Goal: Task Accomplishment & Management: Use online tool/utility

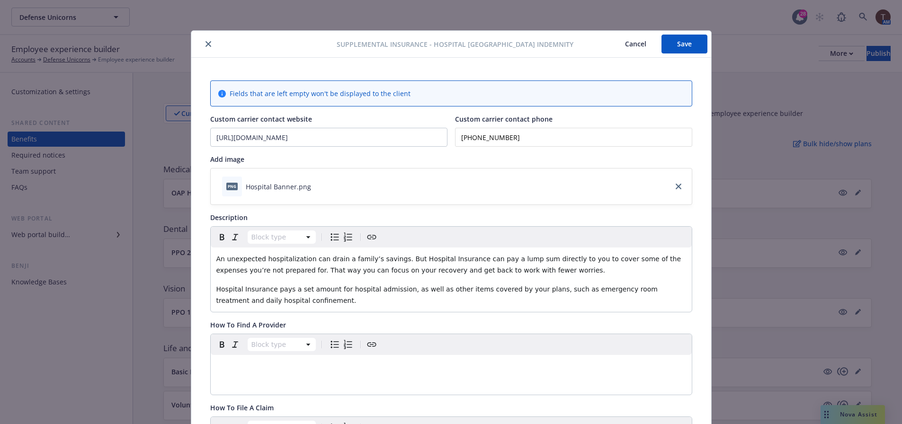
scroll to position [379, 0]
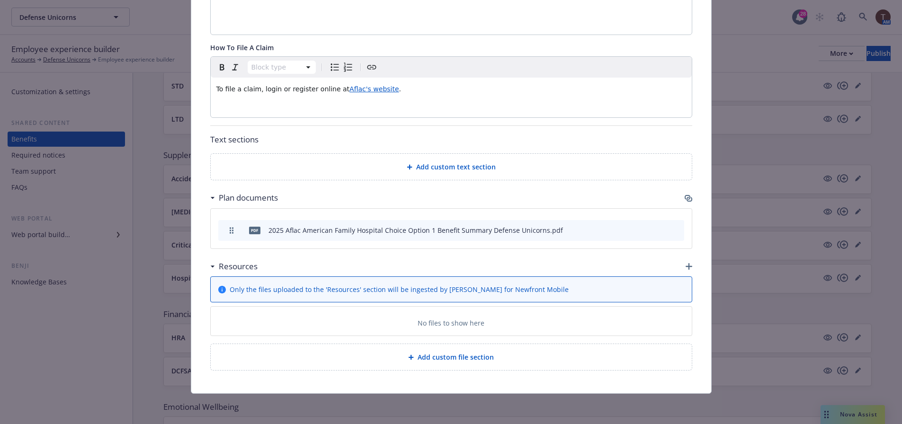
click at [770, 181] on div "Supplemental Insurance - Hospital Indemnity - Hospital Indemnity Cancel Save Fi…" at bounding box center [451, 212] width 902 height 424
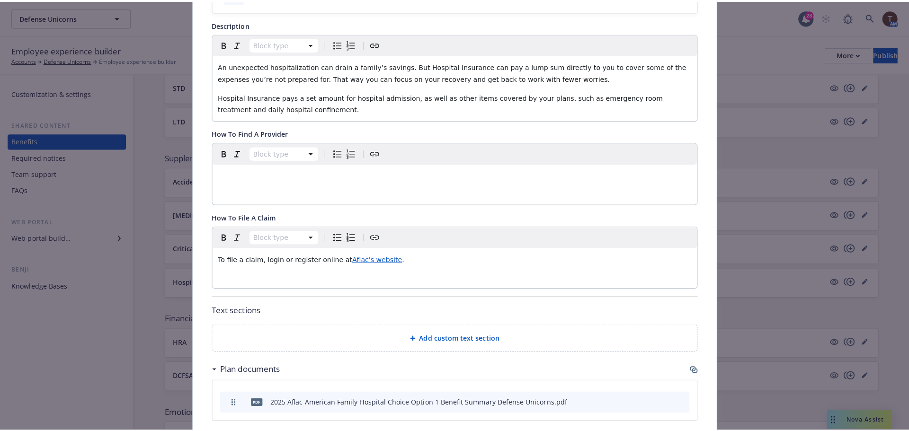
scroll to position [0, 0]
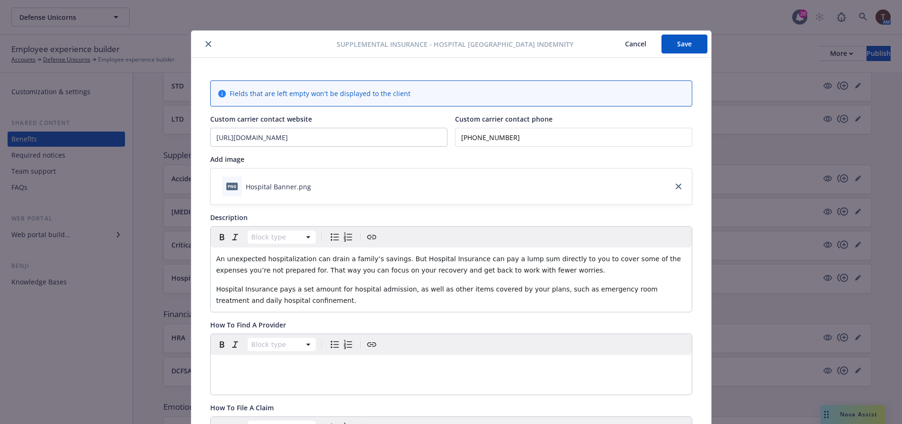
click at [207, 43] on icon "close" at bounding box center [208, 44] width 6 height 6
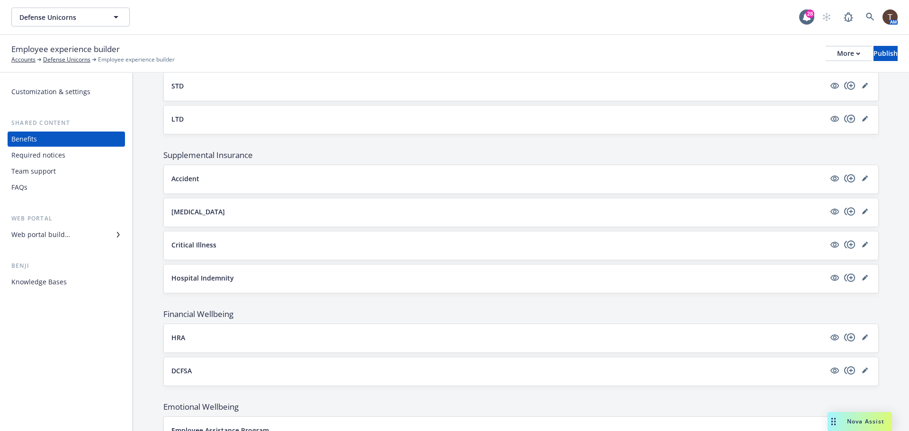
click at [72, 237] on div "Web portal builder" at bounding box center [66, 234] width 110 height 15
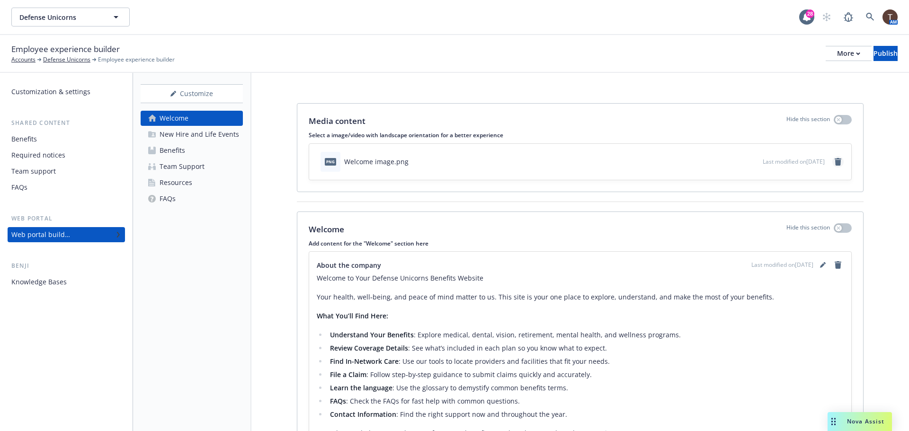
click at [834, 161] on icon "remove" at bounding box center [837, 162] width 7 height 8
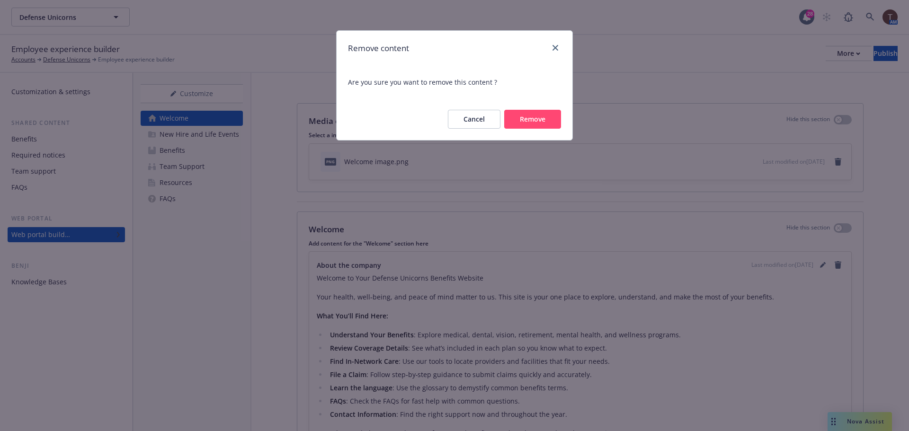
click at [549, 115] on button "Remove" at bounding box center [532, 119] width 57 height 19
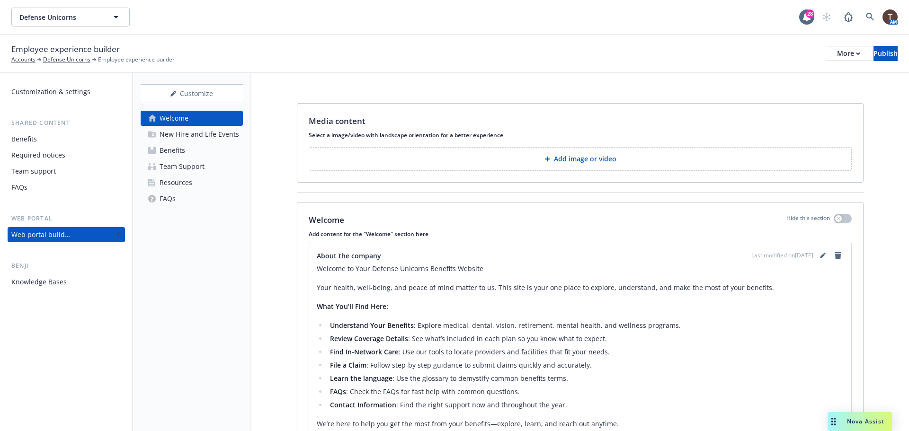
click at [509, 156] on button "Add image or video" at bounding box center [580, 159] width 543 height 24
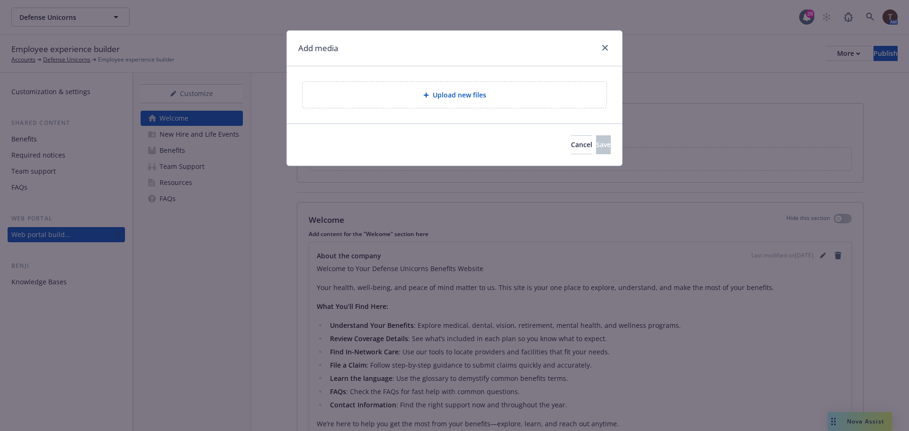
click at [484, 104] on div "Upload new files" at bounding box center [454, 95] width 304 height 26
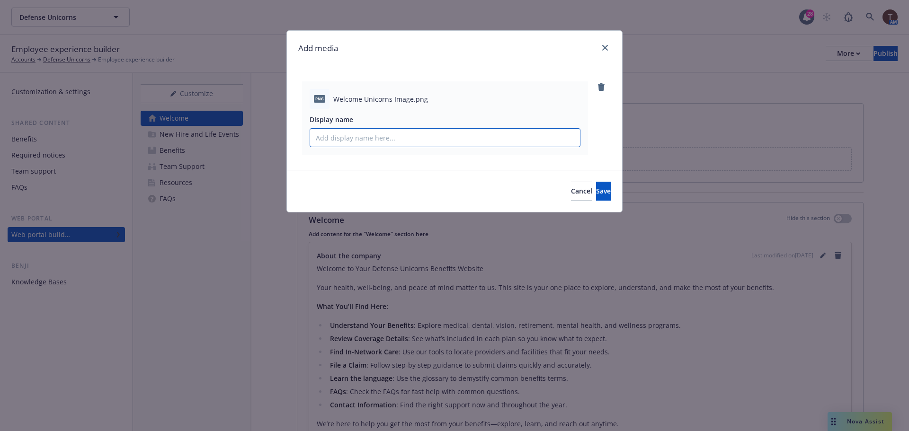
click at [409, 145] on input "Display name" at bounding box center [445, 138] width 270 height 18
type input "Welcome Unicorns Image"
click at [603, 188] on button "Save" at bounding box center [603, 191] width 15 height 19
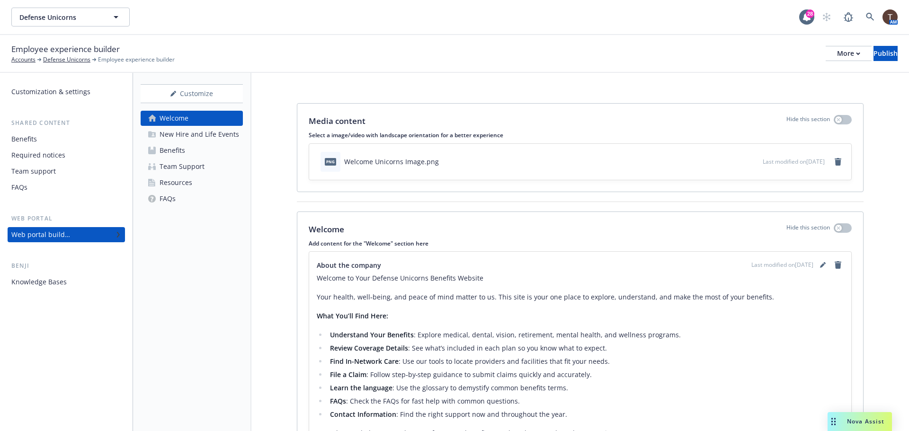
click at [204, 129] on div "New Hire and Life Events" at bounding box center [199, 134] width 80 height 15
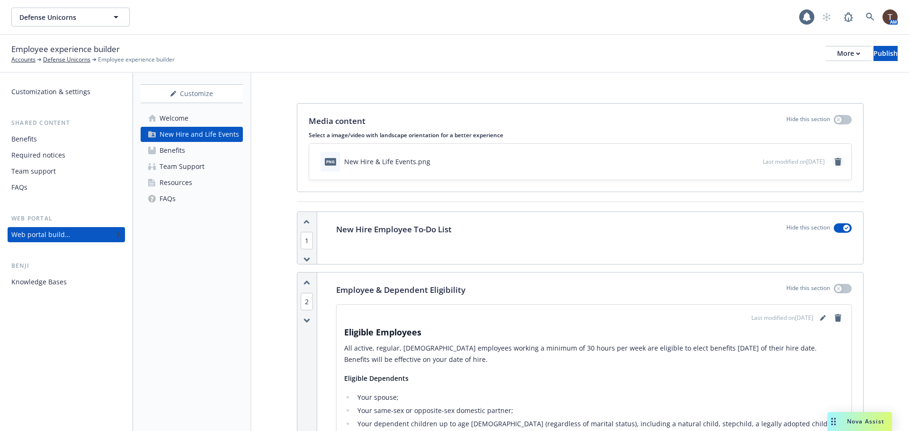
click at [834, 163] on icon "remove" at bounding box center [837, 162] width 7 height 8
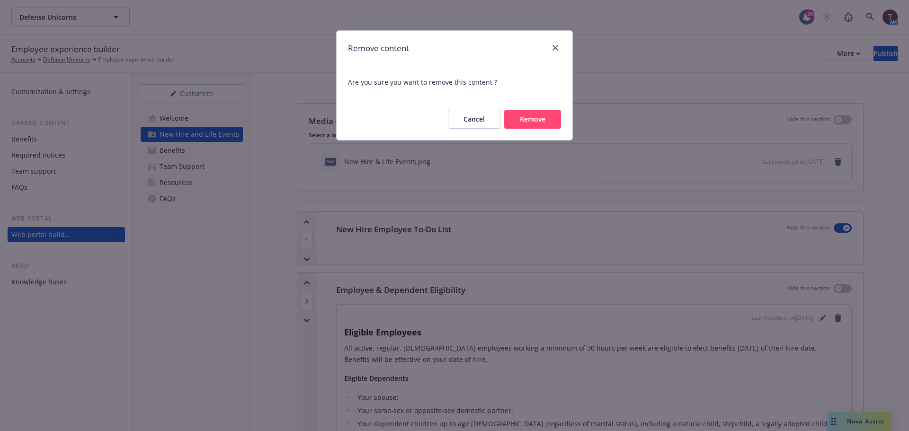
click at [543, 121] on button "Remove" at bounding box center [532, 119] width 57 height 19
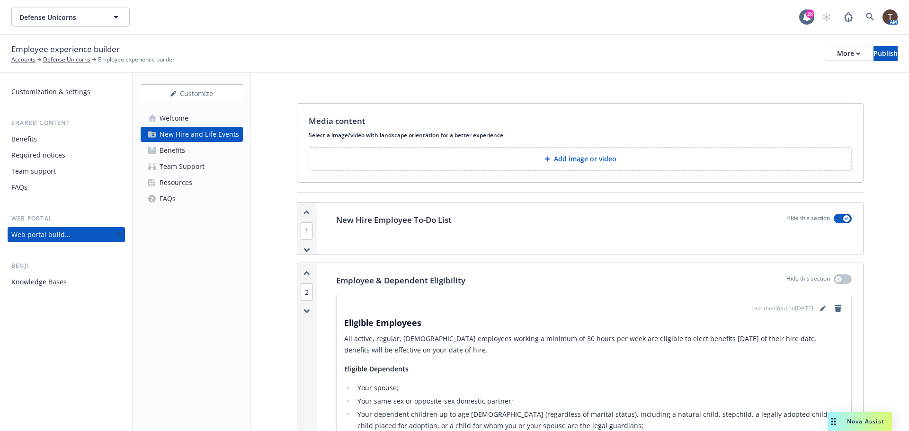
click at [411, 167] on button "Add image or video" at bounding box center [580, 159] width 543 height 24
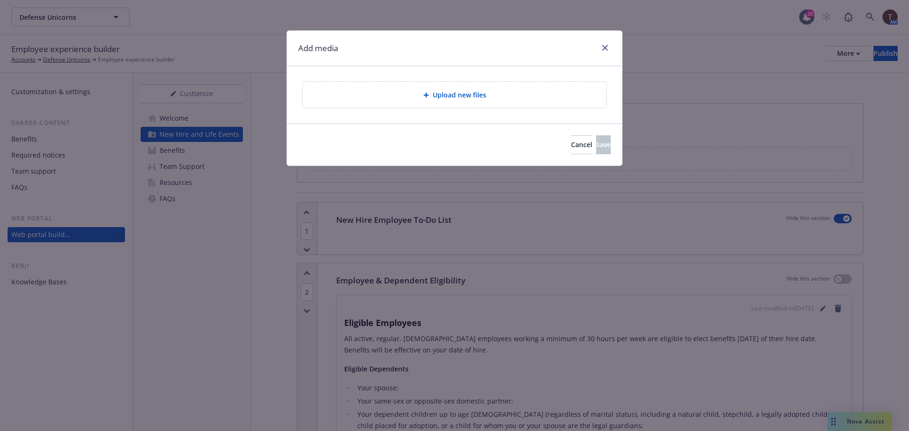
click at [441, 100] on div "Upload new files" at bounding box center [454, 94] width 289 height 11
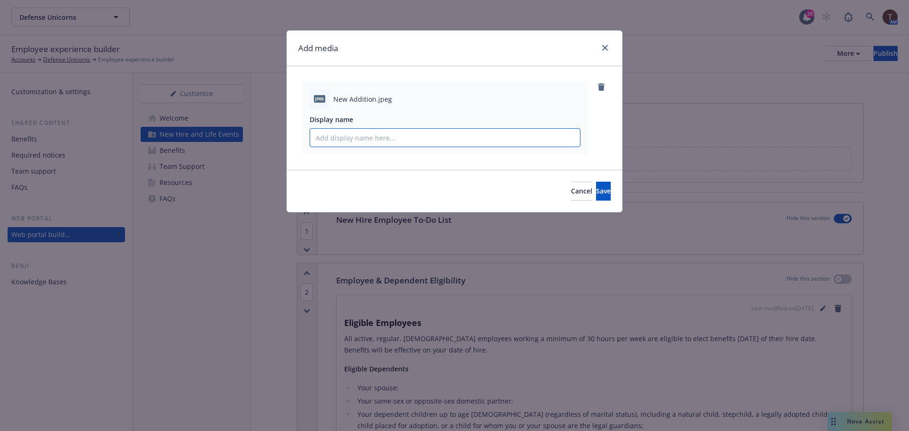
click at [463, 141] on input "Display name" at bounding box center [445, 138] width 270 height 18
type input "New Addition Image"
click at [596, 182] on button "Save" at bounding box center [603, 191] width 15 height 19
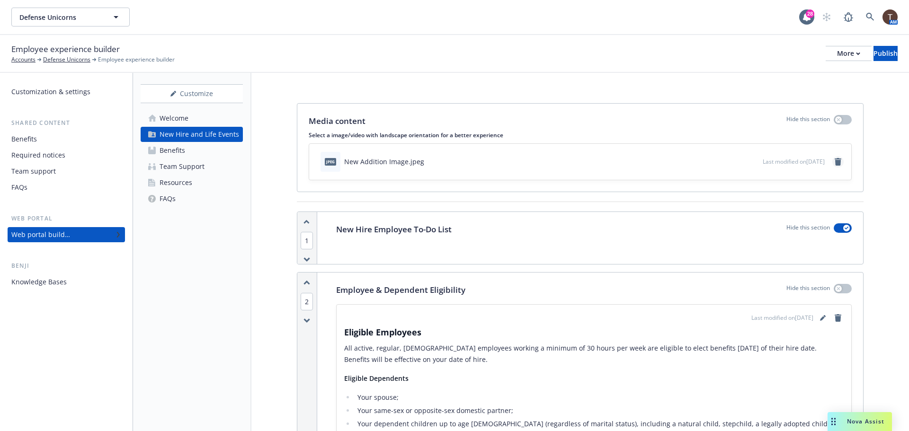
click at [834, 159] on icon "remove" at bounding box center [838, 162] width 8 height 8
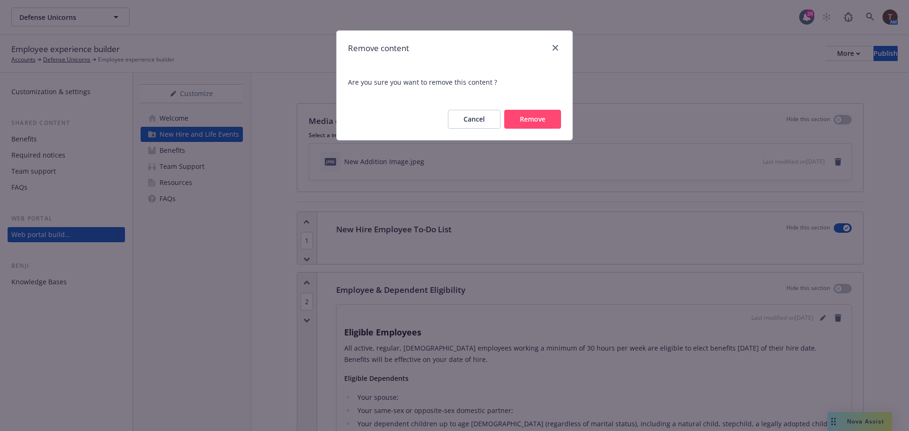
click at [563, 122] on div "Cancel Remove" at bounding box center [454, 119] width 236 height 42
click at [543, 121] on button "Remove" at bounding box center [532, 119] width 57 height 19
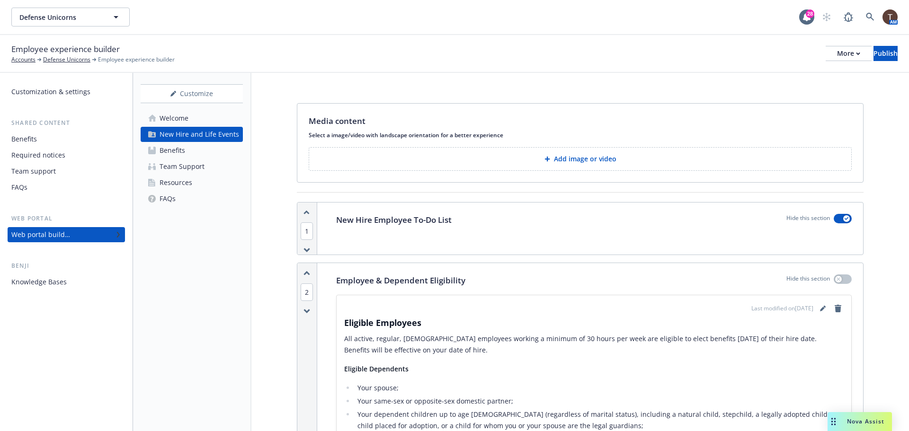
click at [559, 158] on p "Add image or video" at bounding box center [585, 158] width 62 height 9
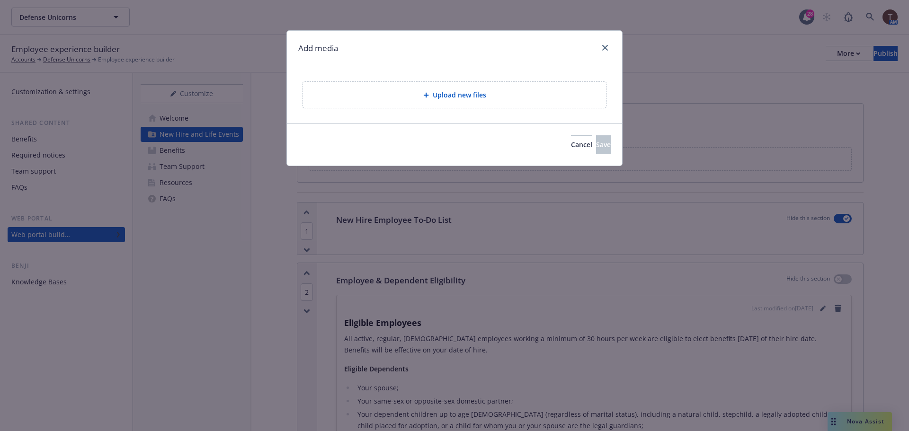
click at [477, 98] on span "Upload new files" at bounding box center [459, 95] width 53 height 10
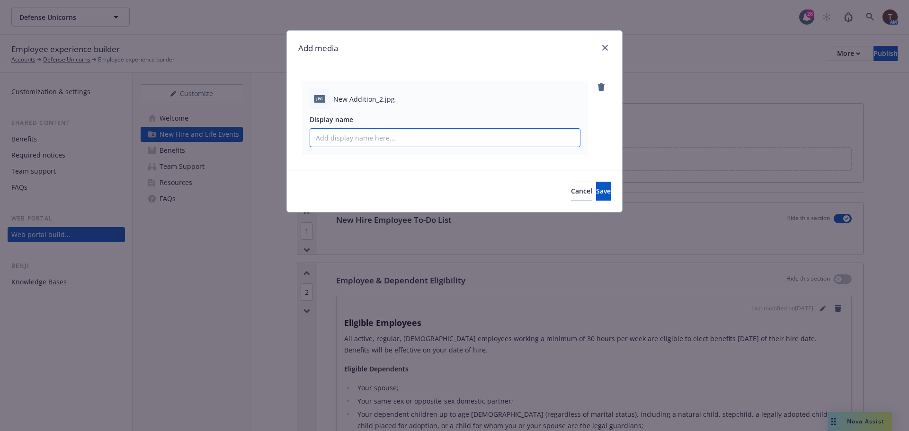
click at [496, 143] on input "Display name" at bounding box center [445, 138] width 270 height 18
type input "New Addition 2"
click at [596, 186] on span "Save" at bounding box center [603, 190] width 15 height 9
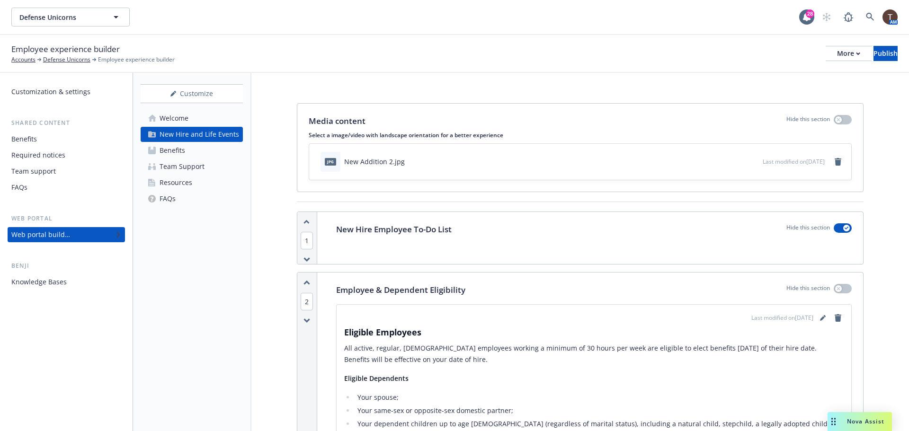
click at [197, 164] on div "Team Support" at bounding box center [181, 166] width 45 height 15
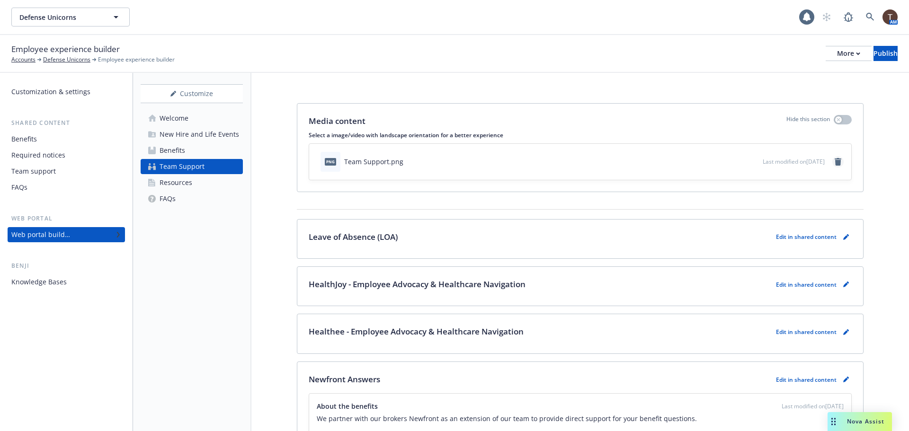
click at [834, 160] on icon "remove" at bounding box center [837, 162] width 7 height 8
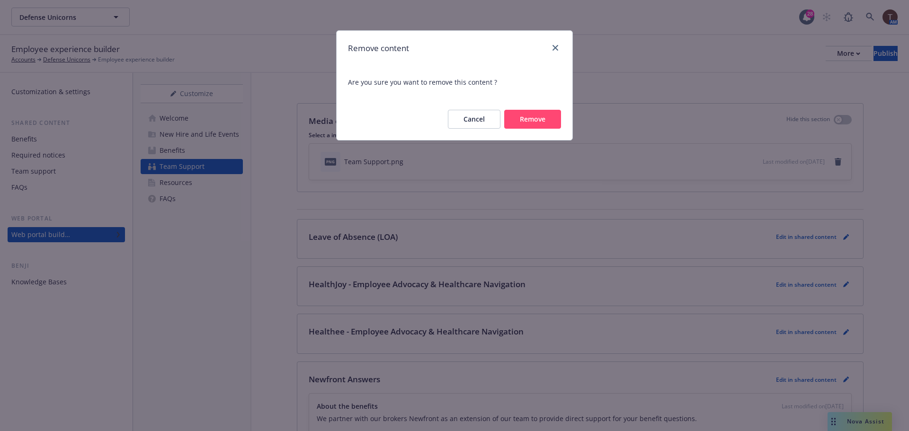
click at [538, 122] on button "Remove" at bounding box center [532, 119] width 57 height 19
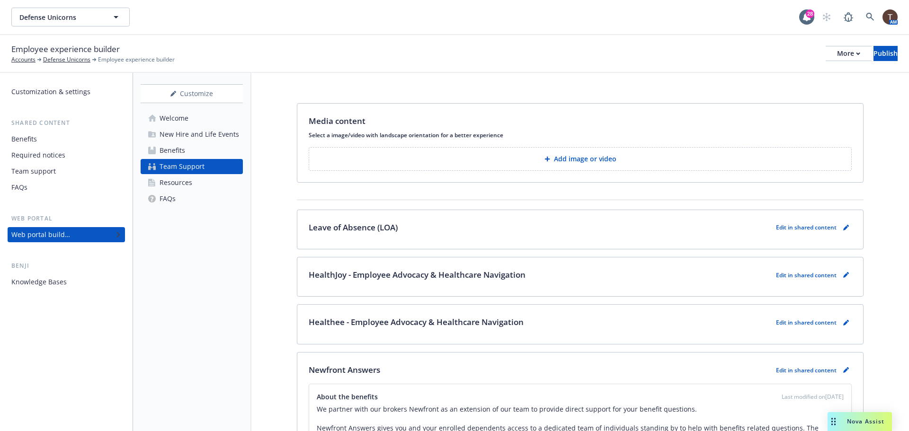
click at [584, 162] on p "Add image or video" at bounding box center [585, 158] width 62 height 9
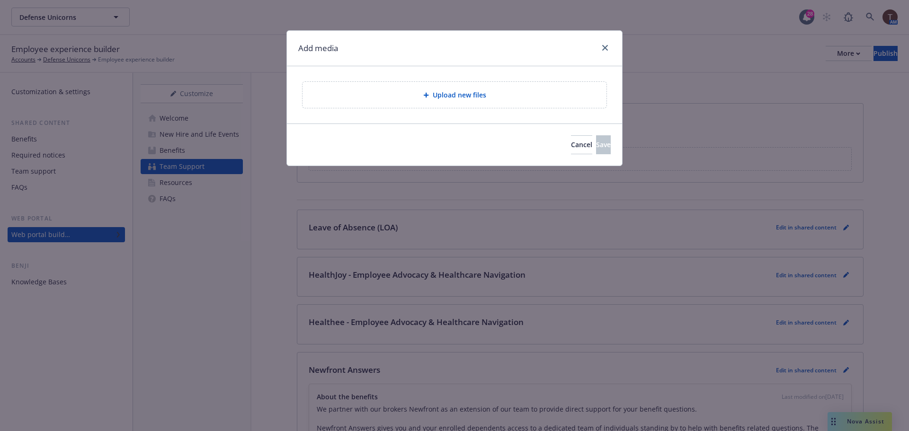
click at [502, 108] on div "Upload new files" at bounding box center [454, 95] width 304 height 26
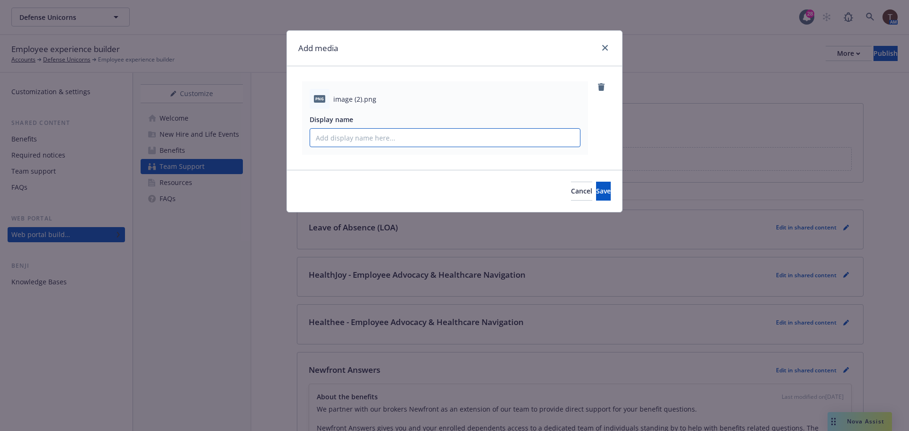
click at [493, 142] on input "Display name" at bounding box center [445, 138] width 270 height 18
type input "Image 2"
click at [596, 186] on span "Save" at bounding box center [603, 190] width 15 height 9
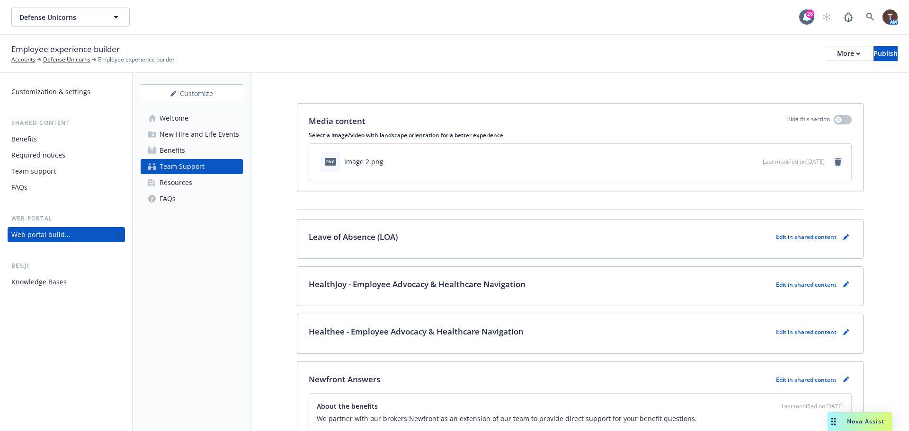
click at [834, 161] on icon "remove" at bounding box center [838, 162] width 8 height 8
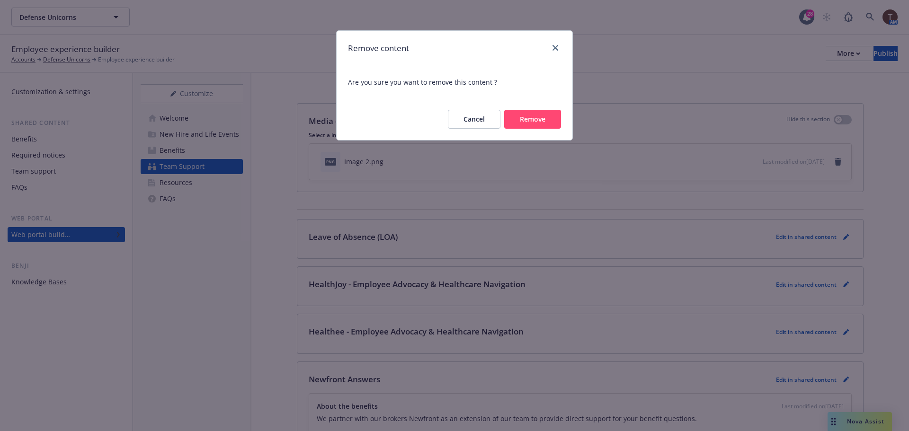
click at [557, 123] on button "Remove" at bounding box center [532, 119] width 57 height 19
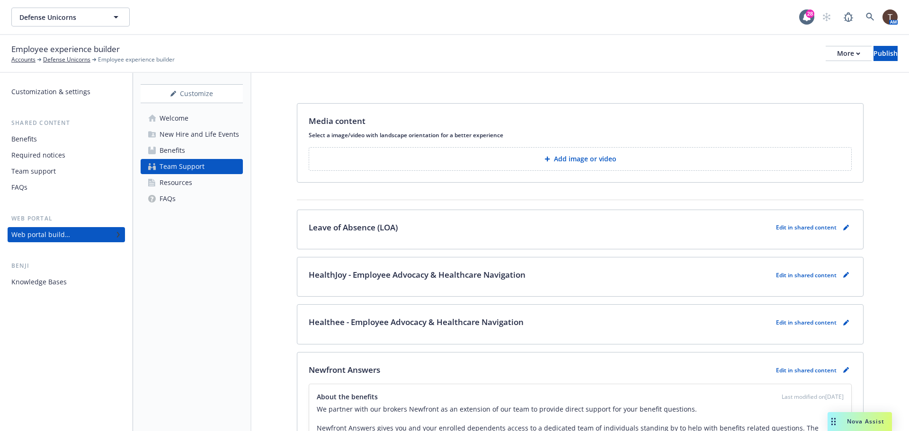
click at [638, 150] on button "Add image or video" at bounding box center [580, 159] width 543 height 24
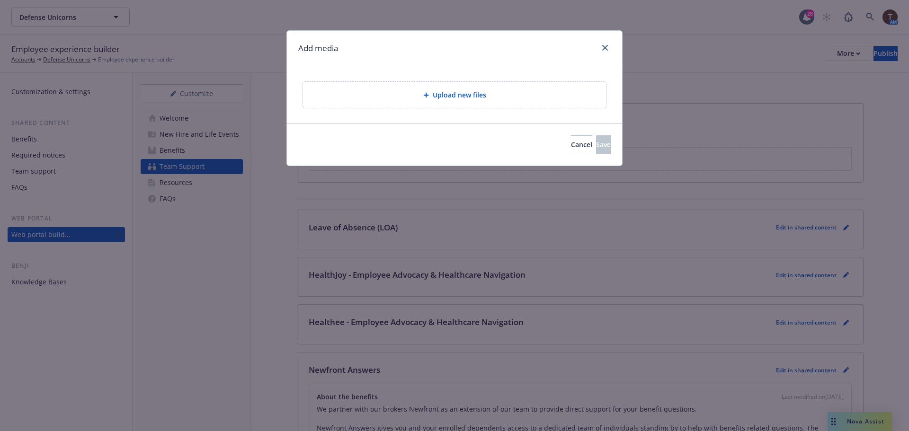
click at [479, 96] on span "Upload new files" at bounding box center [459, 95] width 53 height 10
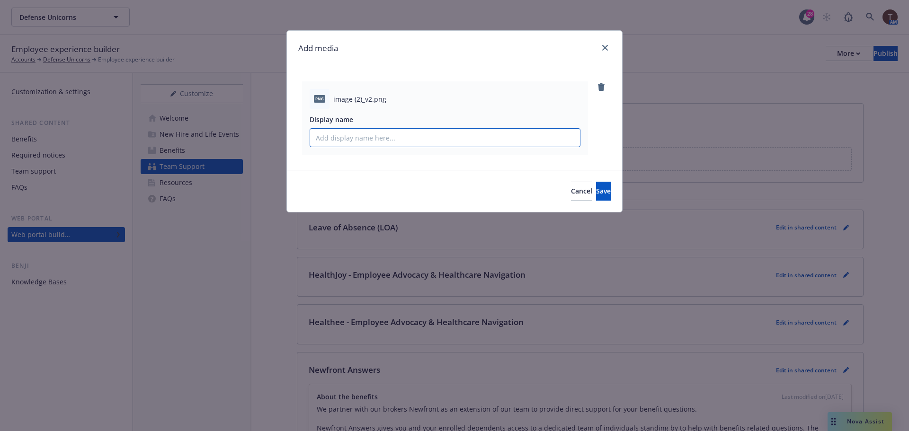
click at [545, 143] on input "Display name" at bounding box center [445, 138] width 270 height 18
type input "Image 2"
click at [596, 191] on span "Save" at bounding box center [603, 190] width 15 height 9
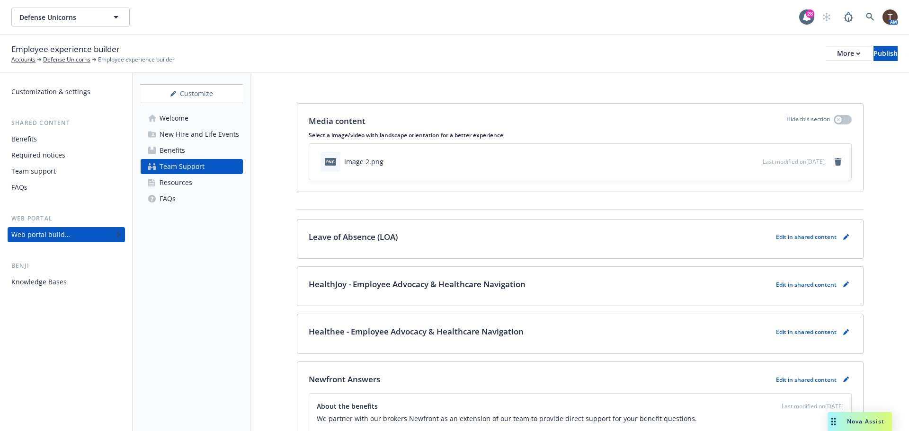
click at [823, 162] on div "Last modified on [DATE]" at bounding box center [802, 161] width 81 height 11
click at [832, 161] on link "remove" at bounding box center [837, 161] width 11 height 11
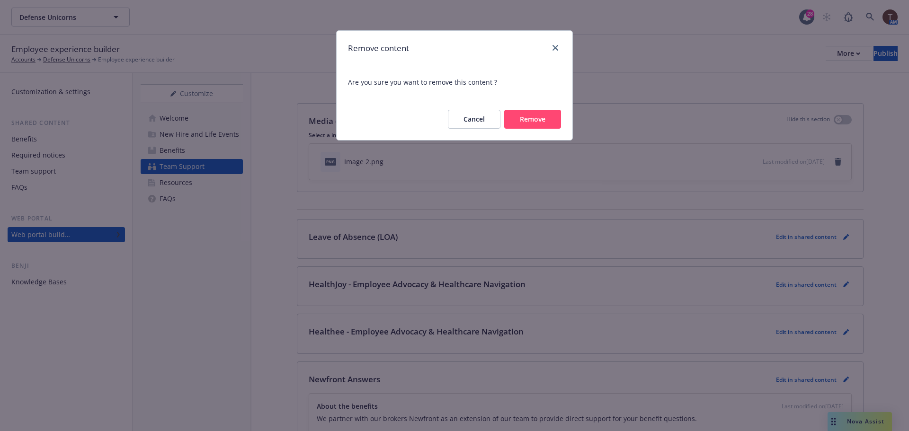
click at [535, 117] on button "Remove" at bounding box center [532, 119] width 57 height 19
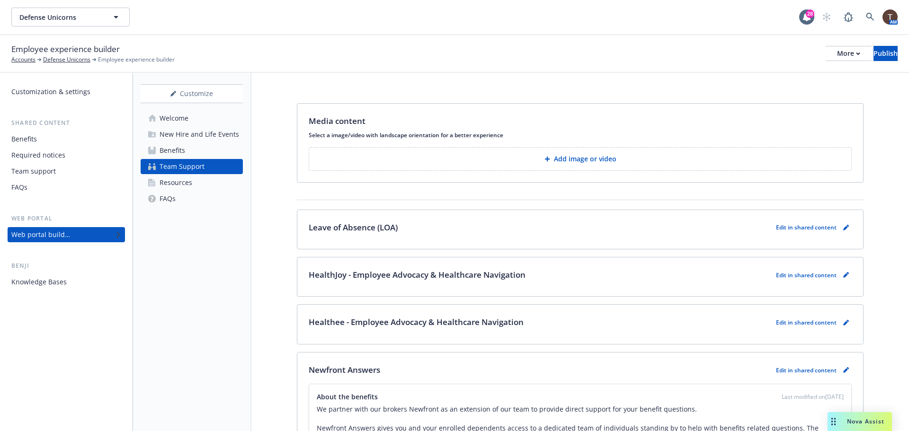
click at [563, 156] on p "Add image or video" at bounding box center [585, 158] width 62 height 9
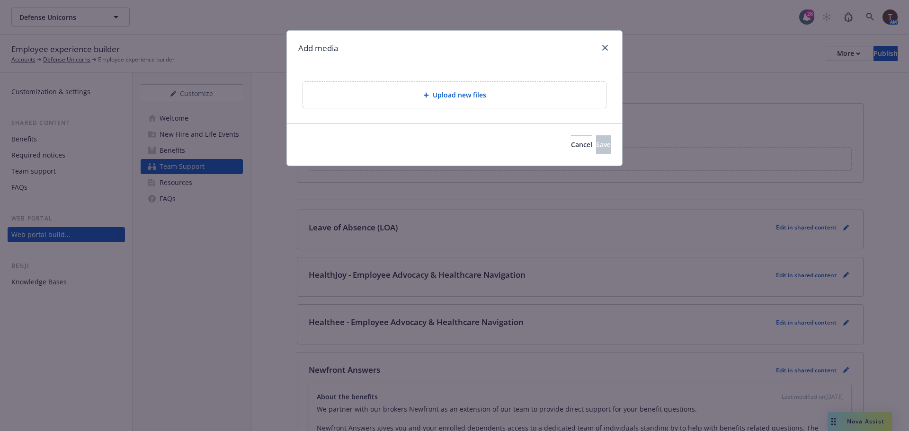
click at [506, 102] on div "Upload new files" at bounding box center [454, 95] width 304 height 26
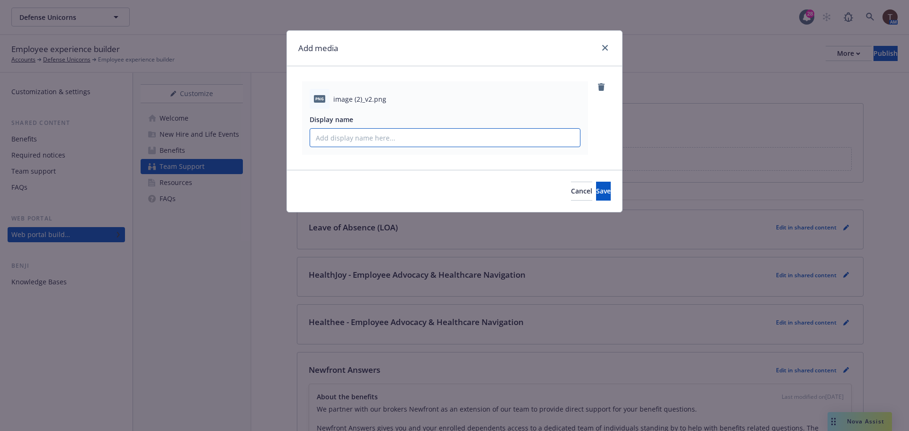
click at [464, 142] on input "Display name" at bounding box center [445, 138] width 270 height 18
type input "Image 2"
click at [596, 188] on span "Save" at bounding box center [603, 190] width 15 height 9
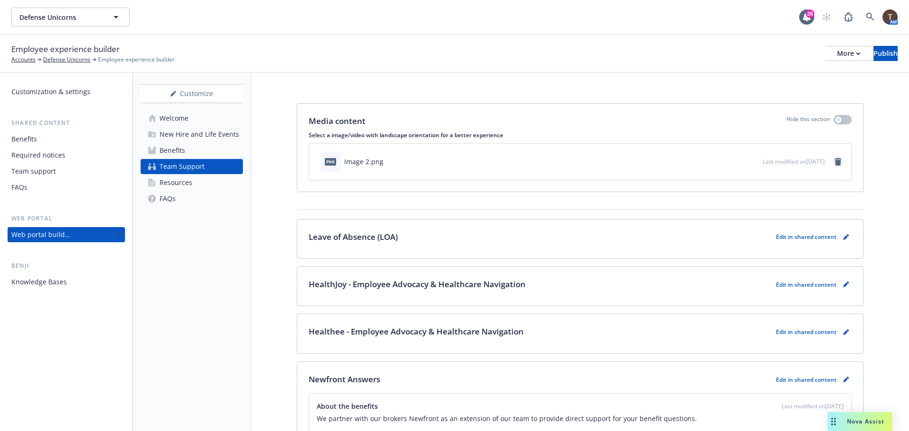
click at [835, 161] on link "remove" at bounding box center [837, 161] width 11 height 11
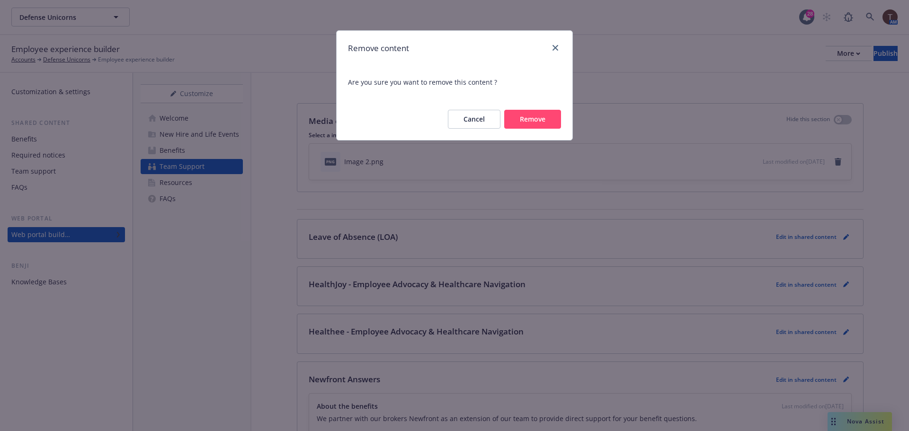
click at [538, 119] on button "Remove" at bounding box center [532, 119] width 57 height 19
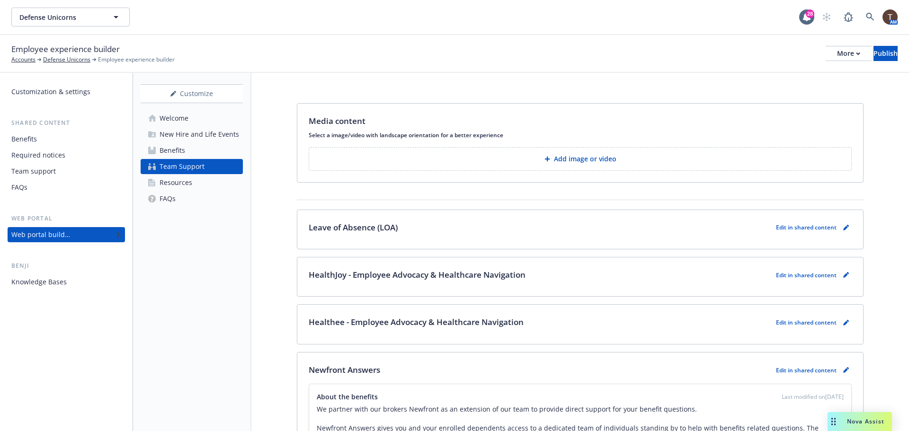
click at [480, 152] on button "Add image or video" at bounding box center [580, 159] width 543 height 24
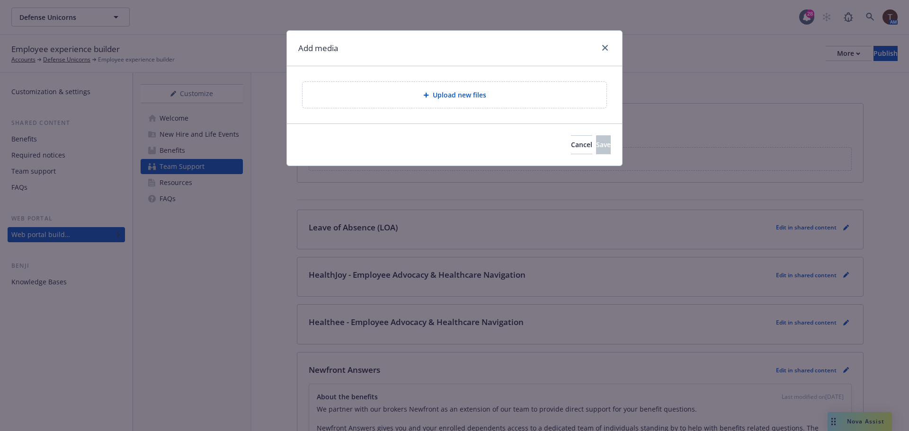
click at [469, 102] on div "Upload new files" at bounding box center [454, 95] width 304 height 26
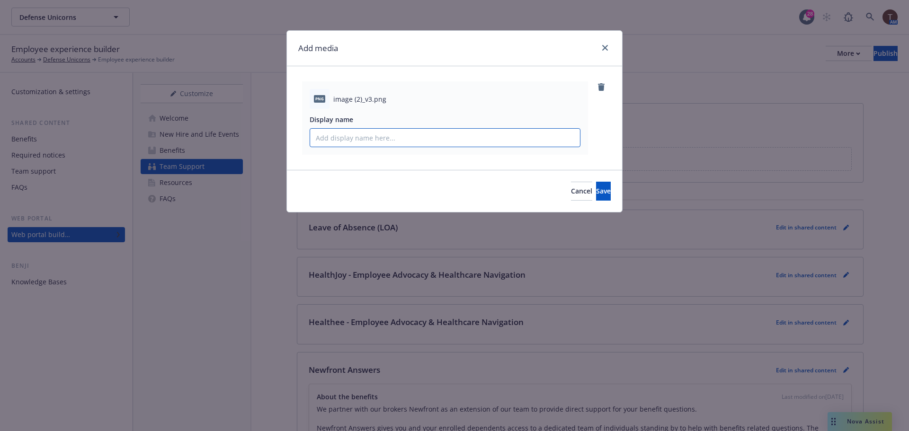
click at [406, 141] on input "Display name" at bounding box center [445, 138] width 270 height 18
type input "Image 2"
click at [596, 189] on span "Save" at bounding box center [603, 190] width 15 height 9
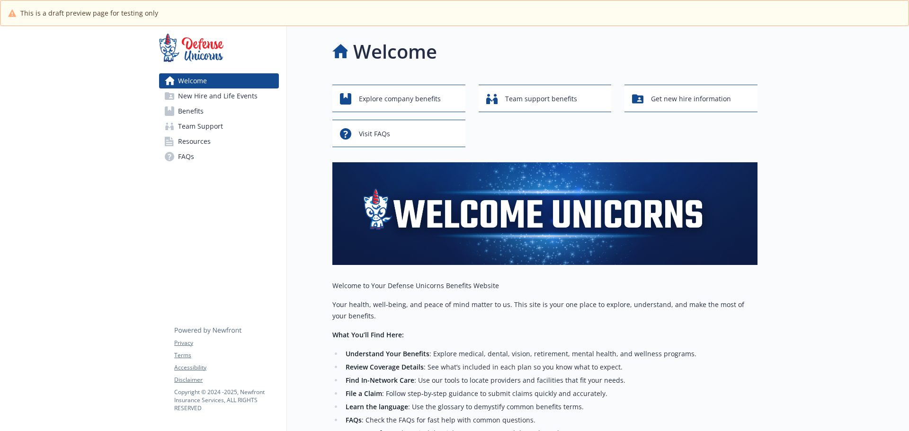
click at [215, 99] on span "New Hire and Life Events" at bounding box center [218, 95] width 80 height 15
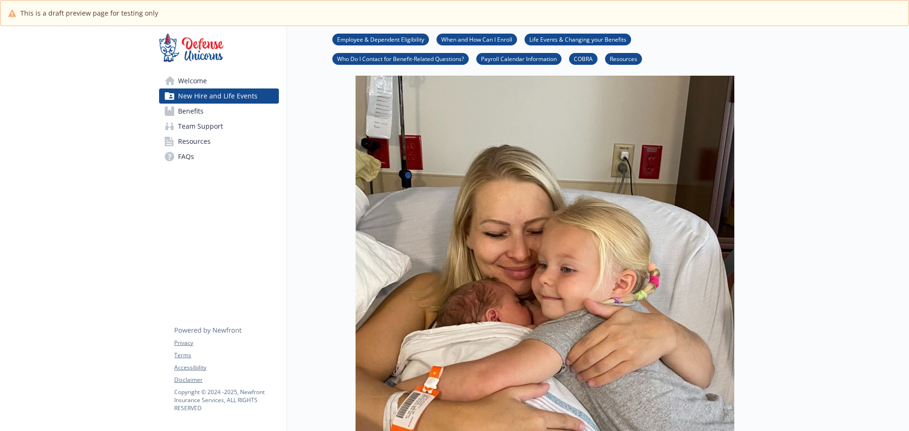
scroll to position [47, 0]
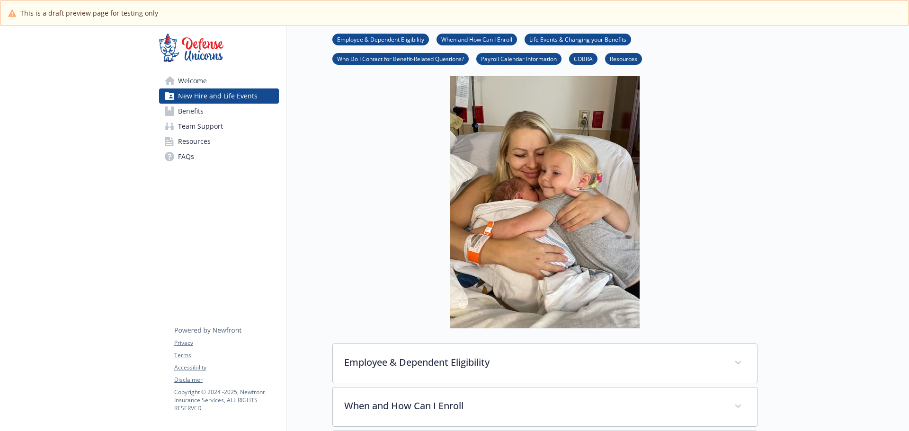
click at [224, 125] on link "Team Support" at bounding box center [219, 126] width 120 height 15
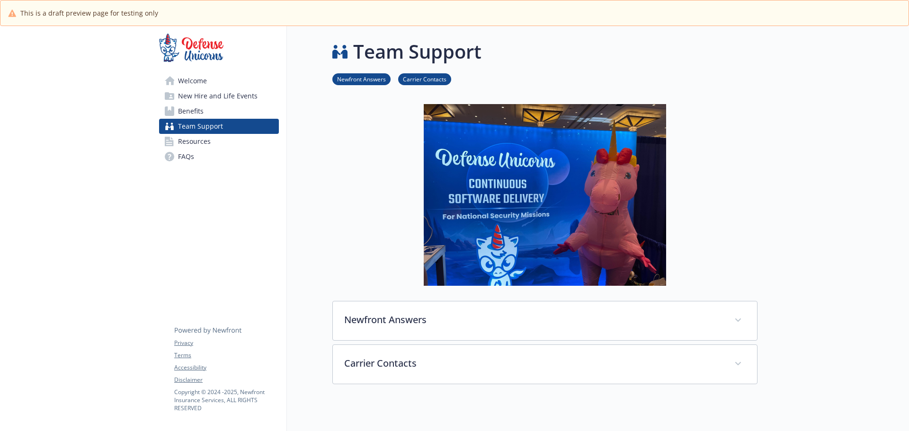
click at [173, 138] on icon at bounding box center [169, 141] width 9 height 9
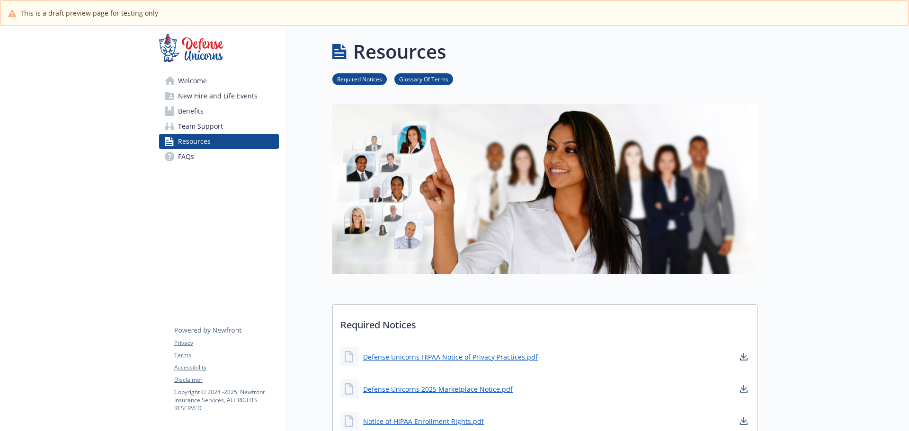
click at [173, 153] on icon at bounding box center [169, 156] width 9 height 9
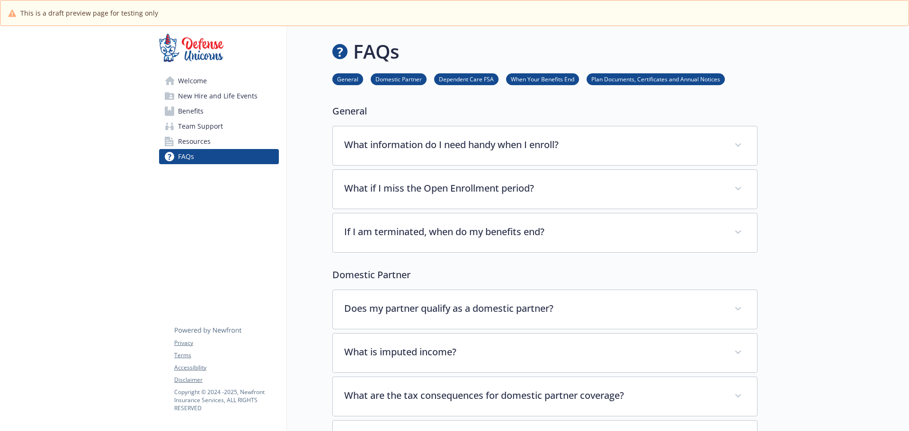
click at [179, 142] on span "Resources" at bounding box center [194, 141] width 33 height 15
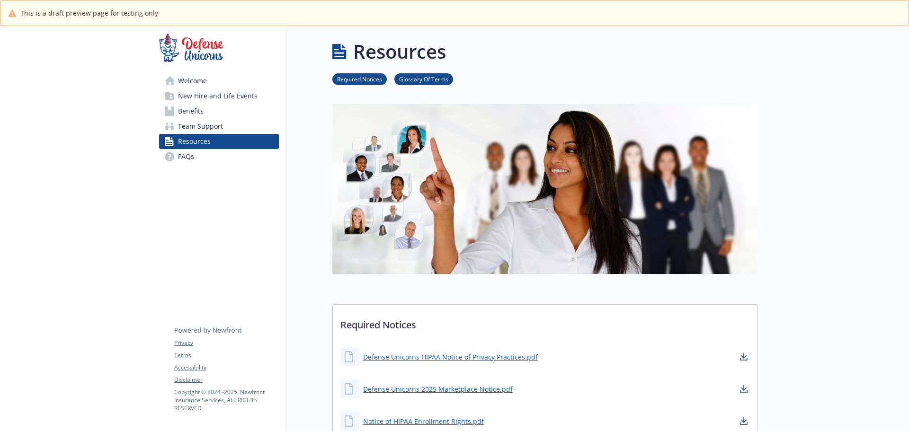
click at [185, 131] on span "Team Support" at bounding box center [200, 126] width 45 height 15
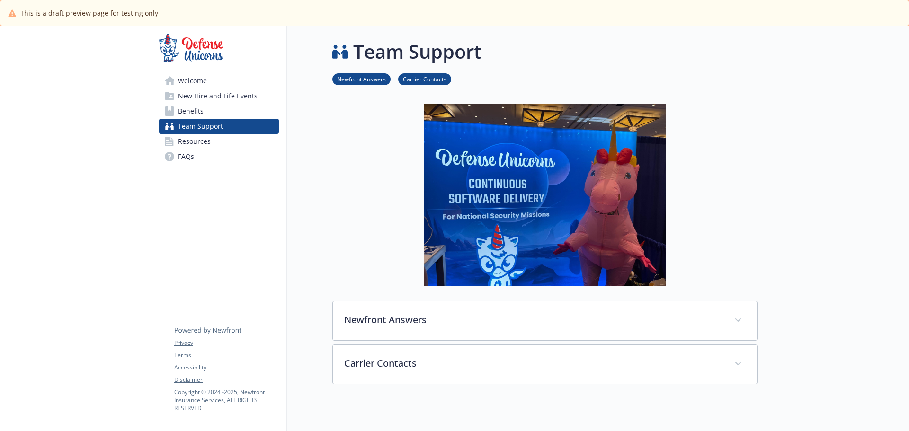
click at [188, 110] on span "Benefits" at bounding box center [191, 111] width 26 height 15
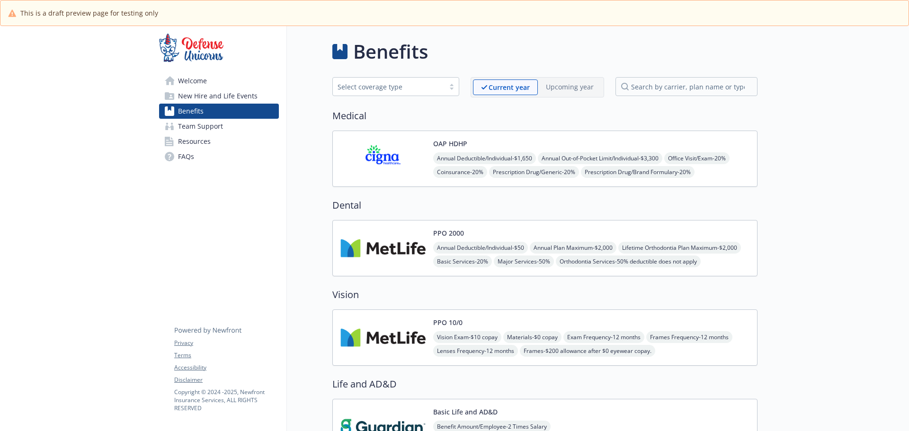
click at [191, 100] on span "New Hire and Life Events" at bounding box center [218, 95] width 80 height 15
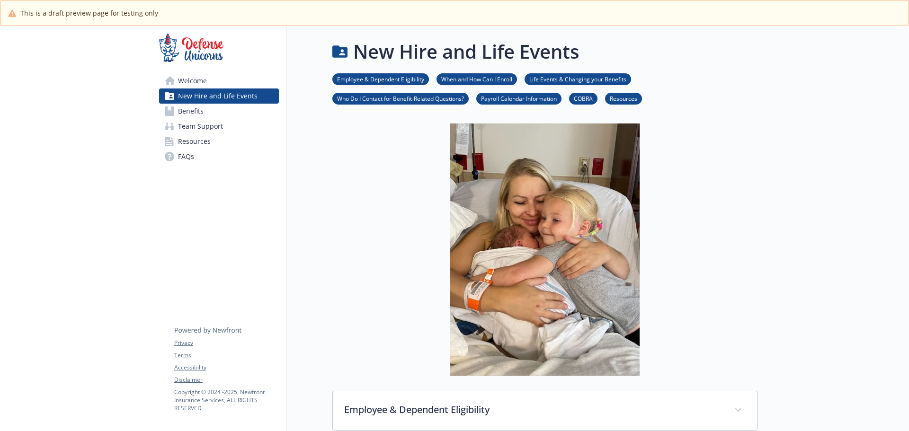
click at [196, 79] on span "Welcome" at bounding box center [192, 80] width 29 height 15
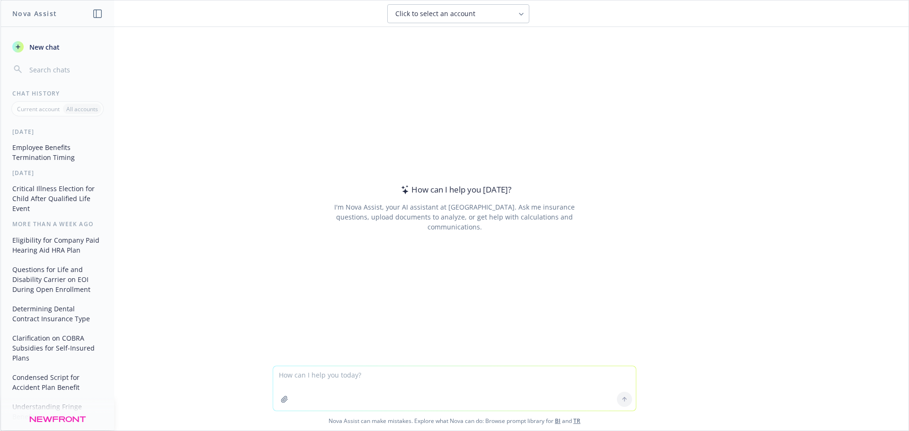
click at [357, 379] on textarea at bounding box center [454, 388] width 363 height 44
type textarea "IS CalCOBRA only for California employees?"
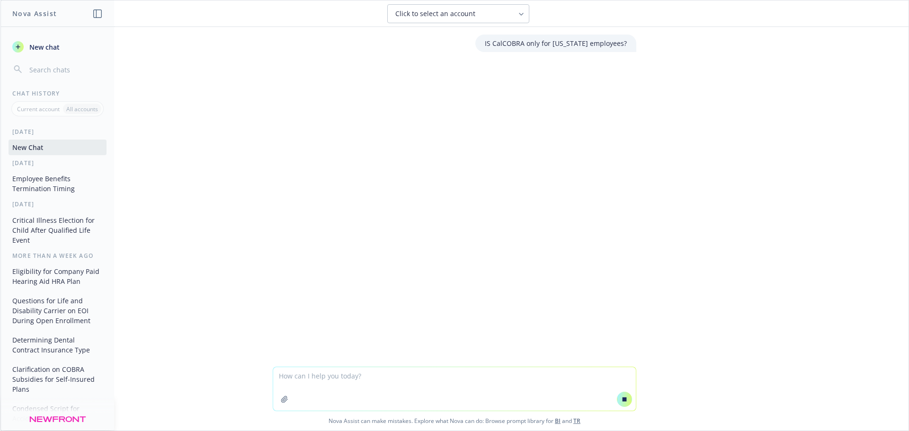
click at [362, 248] on div "IS CalCOBRA only for California employees?" at bounding box center [454, 197] width 908 height 340
click at [322, 146] on div "IS CalCOBRA only for California employees?" at bounding box center [454, 197] width 908 height 340
click at [321, 145] on div "IS CalCOBRA only for California employees?" at bounding box center [454, 197] width 908 height 340
click at [320, 143] on div "IS CalCOBRA only for California employees?" at bounding box center [454, 197] width 908 height 340
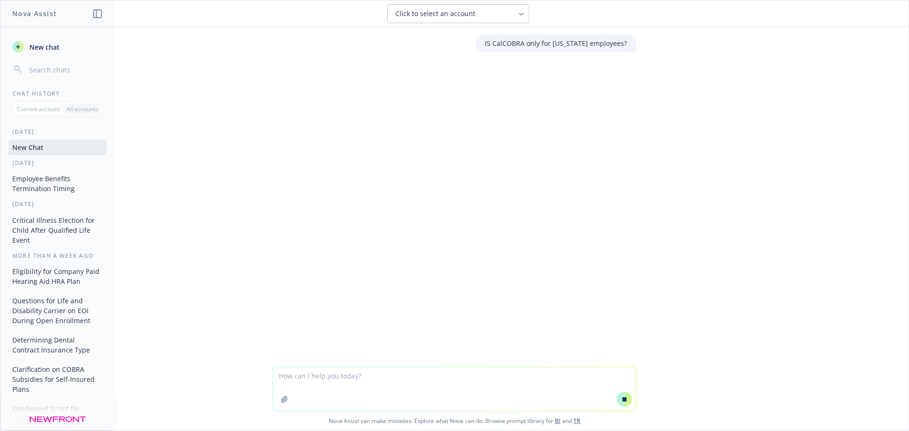
click at [320, 143] on div "IS CalCOBRA only for California employees?" at bounding box center [454, 197] width 908 height 340
drag, startPoint x: 320, startPoint y: 143, endPoint x: 353, endPoint y: 94, distance: 58.8
click at [320, 143] on div "IS CalCOBRA only for California employees?" at bounding box center [454, 197] width 908 height 340
click at [421, 18] on span "Click to select an account" at bounding box center [435, 13] width 80 height 9
click at [421, 97] on div at bounding box center [454, 95] width 893 height 11
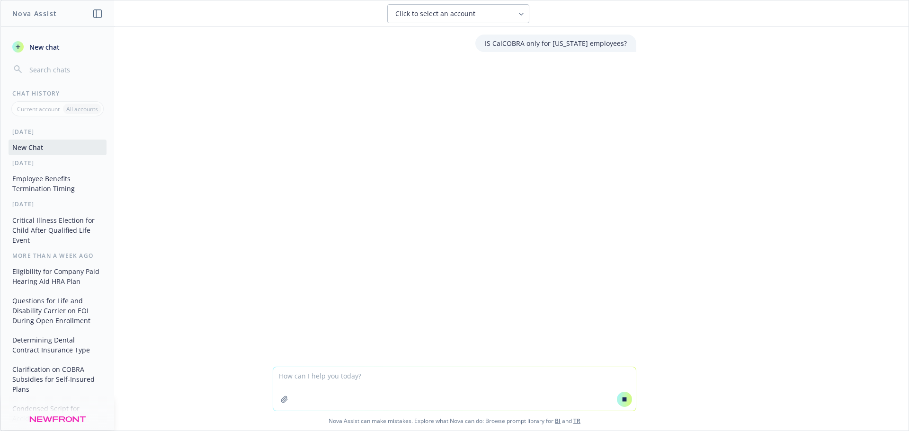
click at [462, 16] on span "Click to select an account" at bounding box center [435, 13] width 80 height 9
click at [450, 44] on input "search" at bounding box center [464, 39] width 119 height 18
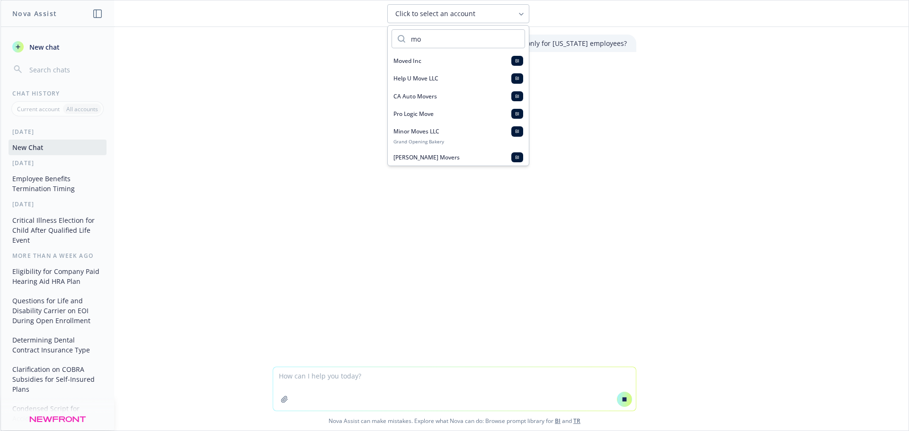
type input "m"
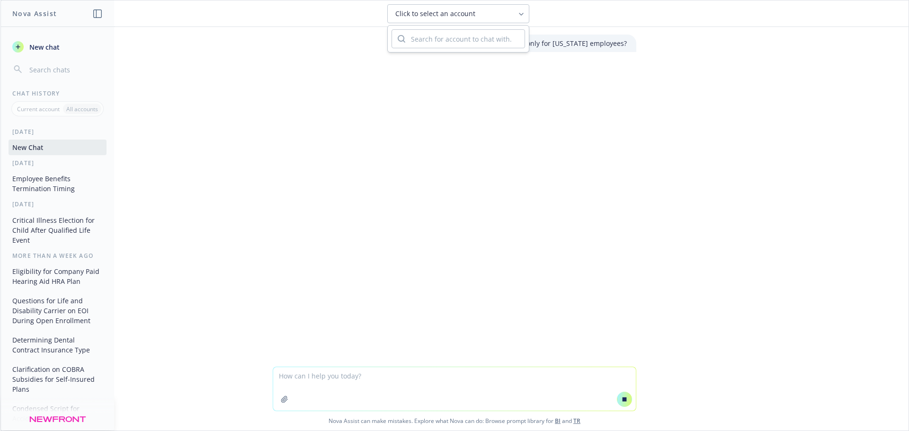
click at [305, 134] on div "IS CalCOBRA only for California employees?" at bounding box center [454, 197] width 908 height 340
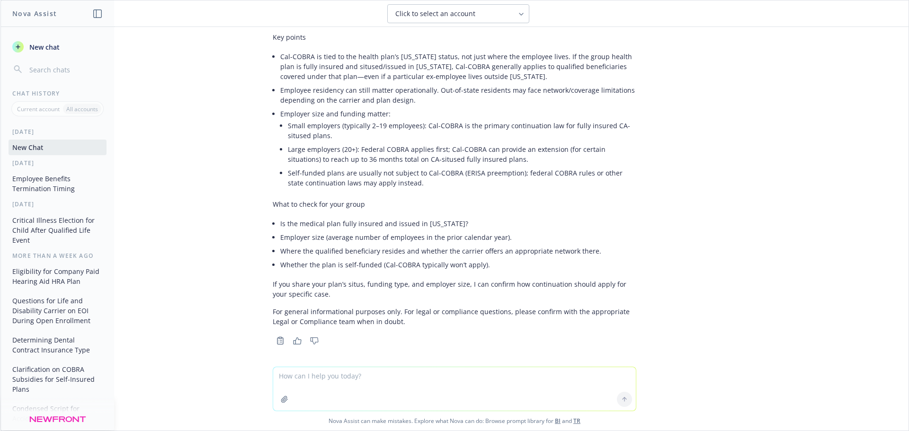
scroll to position [56, 0]
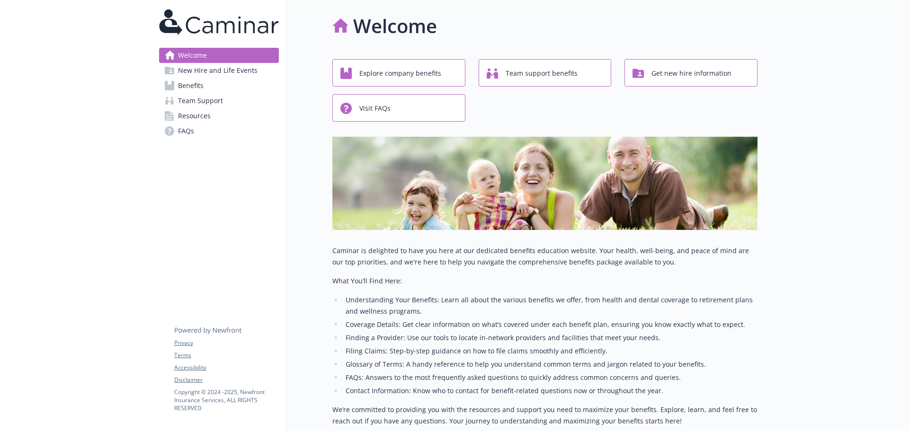
click at [180, 82] on span "Benefits" at bounding box center [191, 85] width 26 height 15
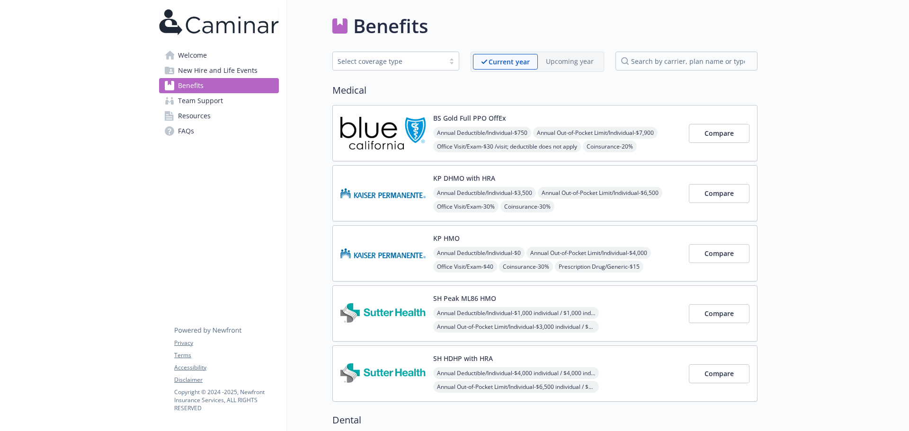
click at [498, 189] on span "Annual Deductible/Individual - $3,500" at bounding box center [484, 193] width 103 height 12
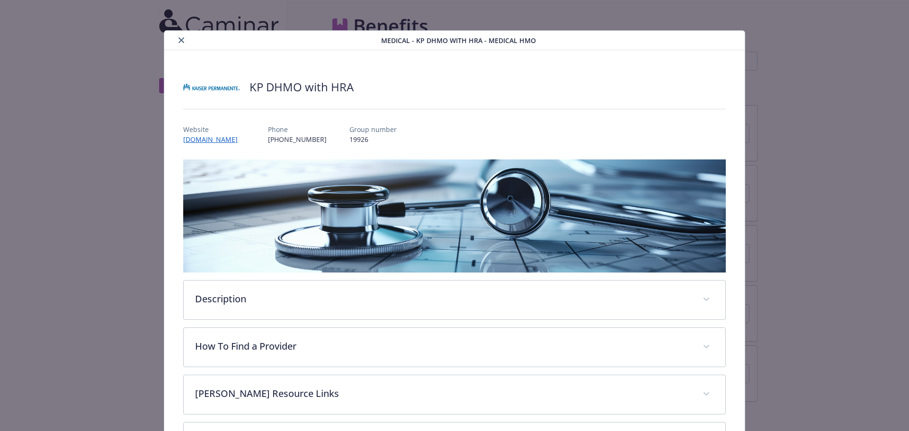
scroll to position [28, 0]
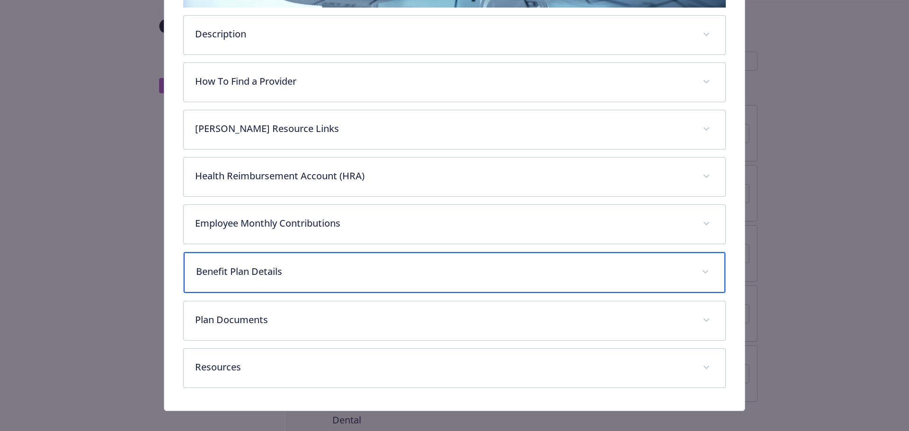
click at [320, 268] on p "Benefit Plan Details" at bounding box center [443, 272] width 495 height 14
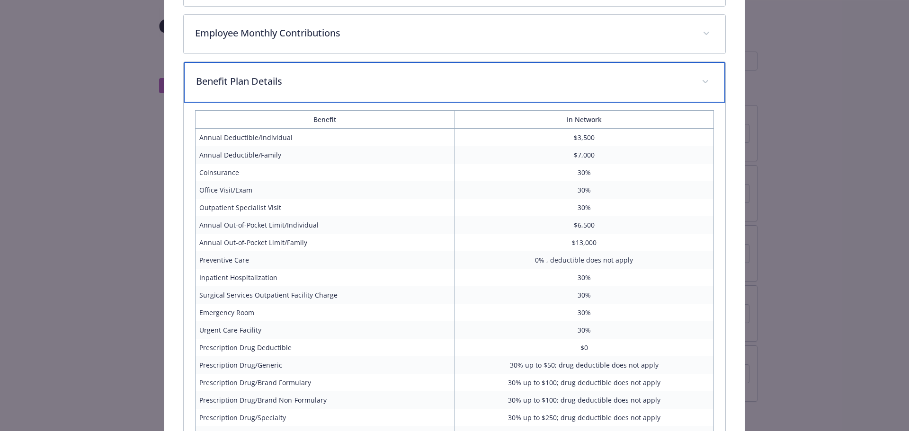
scroll to position [454, 0]
